Goal: Task Accomplishment & Management: Complete application form

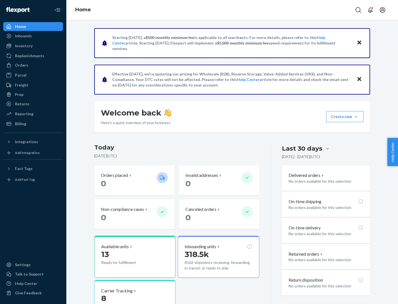
click at [356, 117] on button "Create new Create new inbound Create new order Create new product" at bounding box center [344, 116] width 37 height 11
click at [33, 36] on div "Inbounds" at bounding box center [33, 36] width 59 height 8
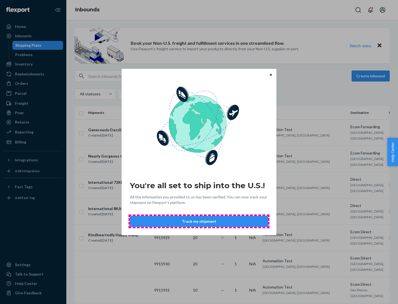
click at [199, 221] on button "Track my shipment" at bounding box center [199, 221] width 138 height 11
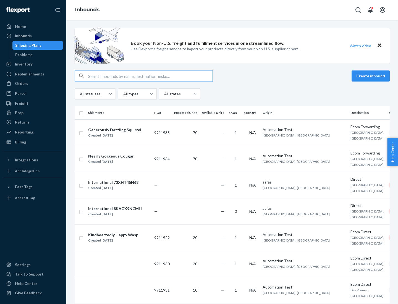
click at [372, 76] on button "Create inbound" at bounding box center [371, 75] width 38 height 11
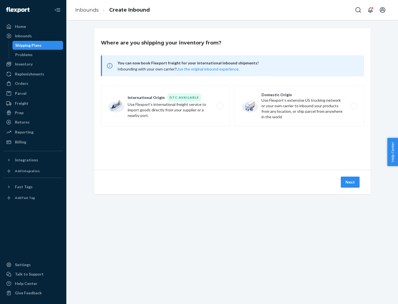
click at [166, 106] on label "International Origin DTC Available Use Flexport's international freight service…" at bounding box center [165, 105] width 129 height 41
click at [220, 106] on input "International Origin DTC Available Use Flexport's international freight service…" at bounding box center [222, 106] width 4 height 4
radio input "true"
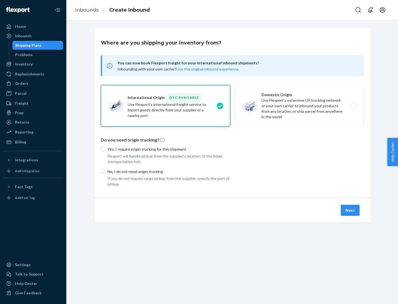
click at [169, 171] on p "No, I do not need origin trucking" at bounding box center [169, 172] width 123 height 6
click at [105, 171] on input "No, I do not need origin trucking" at bounding box center [103, 171] width 4 height 4
radio input "true"
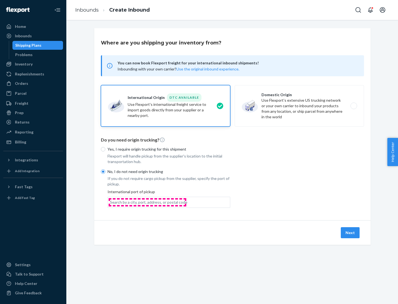
click at [147, 202] on div "Search by a city, port, address, or postal code" at bounding box center [148, 203] width 77 height 6
click at [111, 202] on input "Search by a city, port, address, or postal code" at bounding box center [110, 203] width 1 height 6
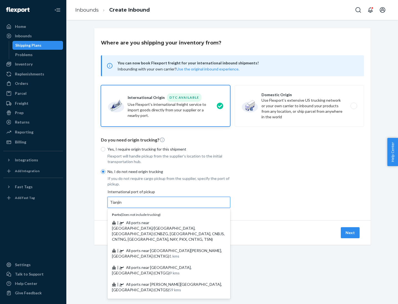
click at [163, 223] on span "| All ports near [GEOGRAPHIC_DATA]/[GEOGRAPHIC_DATA], [GEOGRAPHIC_DATA] (CNBZG,…" at bounding box center [168, 230] width 113 height 21
click at [122, 205] on input "Tianjin" at bounding box center [116, 203] width 12 height 6
type input "All ports near [GEOGRAPHIC_DATA]/[GEOGRAPHIC_DATA], [GEOGRAPHIC_DATA] (CNBZG, […"
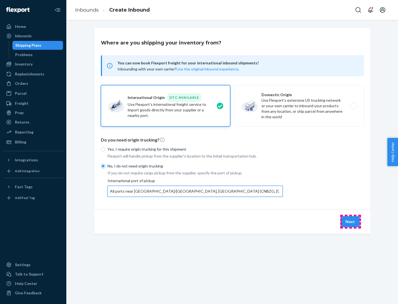
click at [351, 221] on button "Next" at bounding box center [350, 221] width 19 height 11
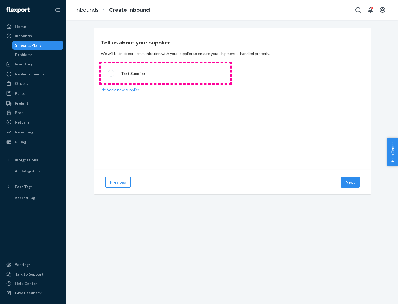
click at [166, 73] on label "Test Supplier" at bounding box center [165, 73] width 129 height 20
click at [111, 73] on input "Test Supplier" at bounding box center [110, 74] width 4 height 4
radio input "true"
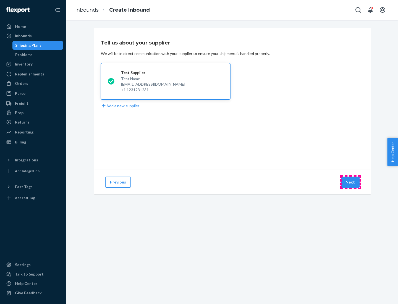
click at [351, 182] on button "Next" at bounding box center [350, 182] width 19 height 11
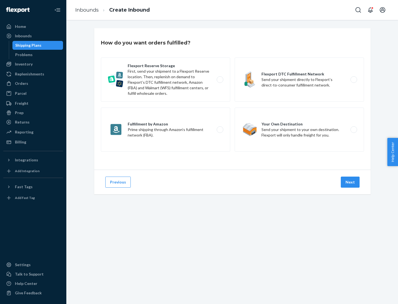
click at [166, 80] on label "Flexport Reserve Storage First, send your shipment to a Flexport Reserve locati…" at bounding box center [165, 79] width 129 height 44
click at [220, 80] on input "Flexport Reserve Storage First, send your shipment to a Flexport Reserve locati…" at bounding box center [222, 80] width 4 height 4
radio input "true"
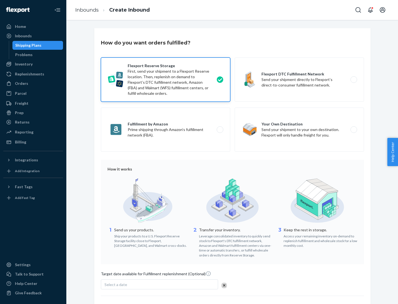
scroll to position [45, 0]
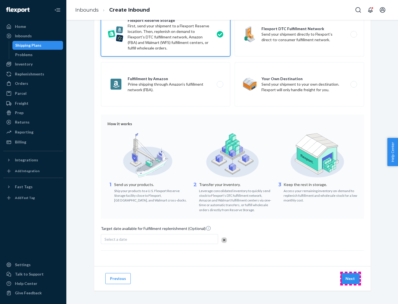
click at [351, 278] on button "Next" at bounding box center [350, 278] width 19 height 11
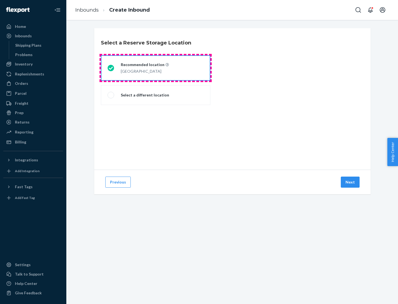
click at [156, 68] on div "[GEOGRAPHIC_DATA]" at bounding box center [145, 70] width 48 height 7
click at [111, 68] on input "Recommended location [GEOGRAPHIC_DATA]" at bounding box center [110, 68] width 4 height 4
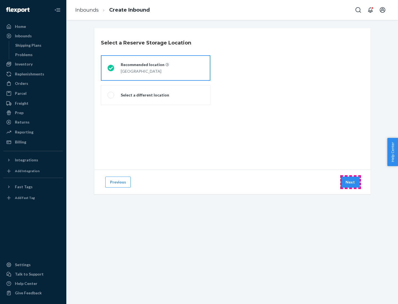
click at [351, 182] on button "Next" at bounding box center [350, 182] width 19 height 11
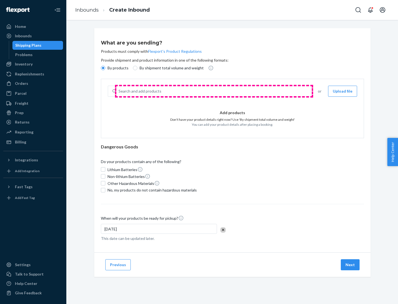
click at [214, 91] on div "Search and add products" at bounding box center [213, 91] width 195 height 10
click at [119, 91] on input "Search and add products" at bounding box center [119, 91] width 1 height 6
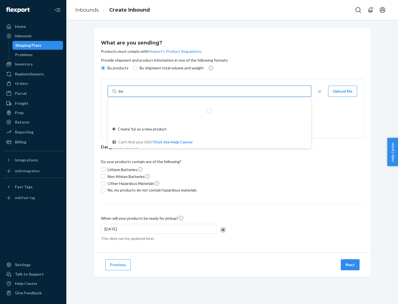
type input "basic"
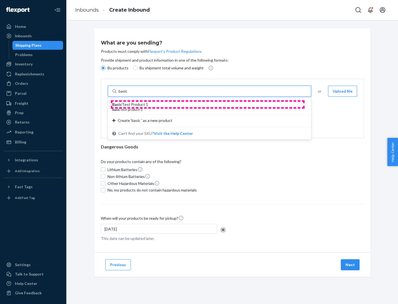
click at [208, 104] on div "Basic Test Product 1" at bounding box center [207, 105] width 190 height 6
click at [129, 94] on input "basic" at bounding box center [124, 91] width 10 height 6
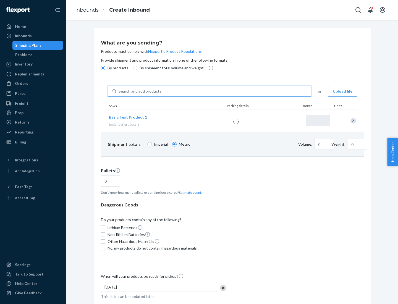
type input "1"
type input "1.09"
type input "3.27"
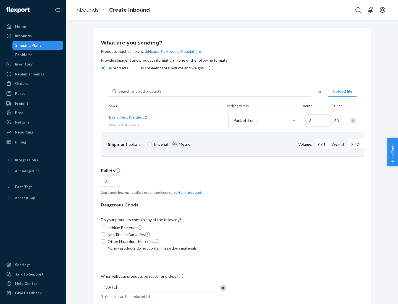
type input "30"
type input "0.07"
type input "326.59"
type input "300"
type input "0.68"
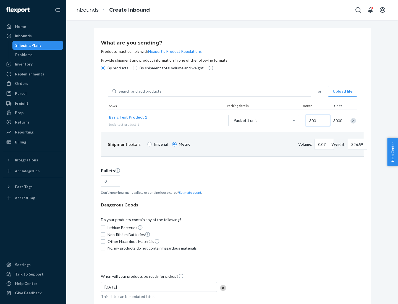
type input "3265.86"
type input "3000"
type input "1.09"
type input "1"
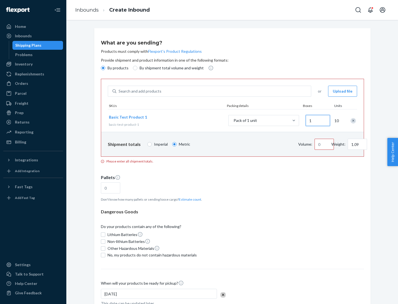
type input "10.89"
type input "10"
type input "0.02"
type input "108.86"
type input "100"
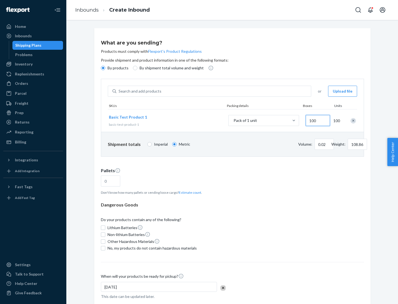
type input "0.23"
type input "1088.62"
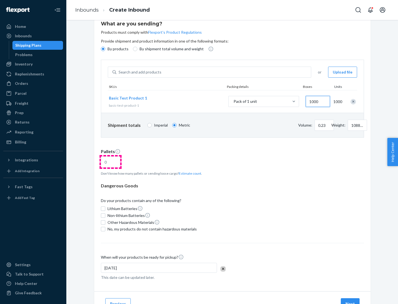
type input "1000"
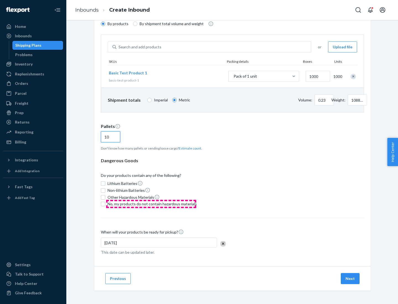
type input "10"
click at [151, 204] on span "No, my products do not contain hazardous materials" at bounding box center [152, 204] width 89 height 6
click at [105, 204] on input "No, my products do not contain hazardous materials" at bounding box center [103, 204] width 4 height 4
checkbox input "true"
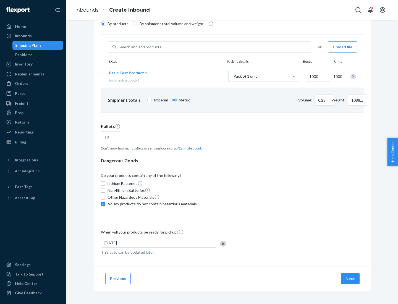
click at [351, 279] on button "Next" at bounding box center [350, 278] width 19 height 11
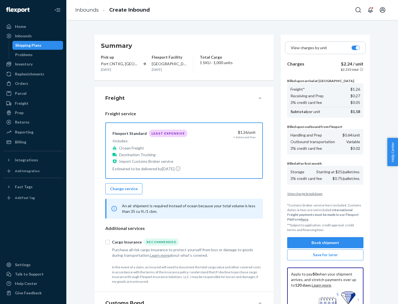
scroll to position [81, 0]
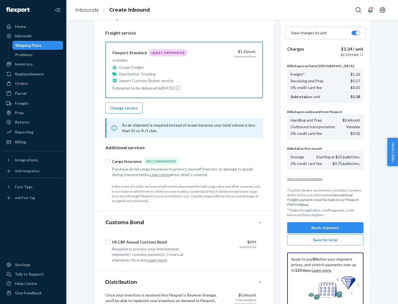
click at [325, 228] on button "Book shipment" at bounding box center [325, 227] width 76 height 11
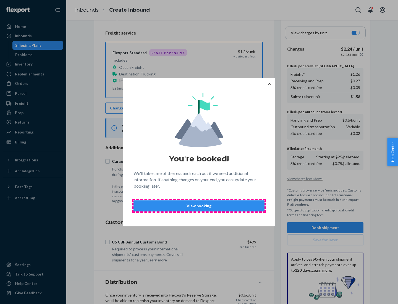
click at [199, 206] on p "View booking" at bounding box center [199, 206] width 122 height 6
